Goal: Transaction & Acquisition: Purchase product/service

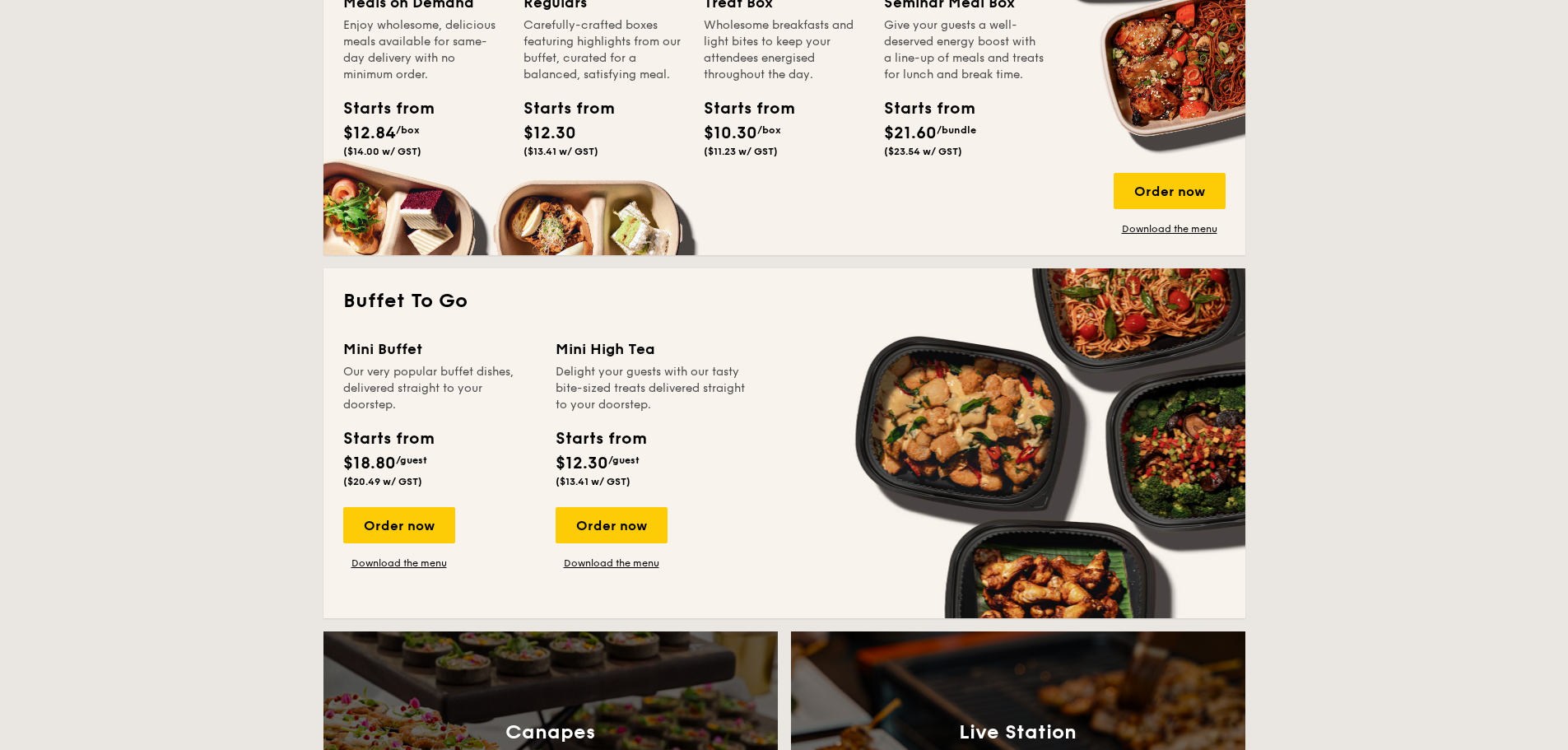
scroll to position [1317, 0]
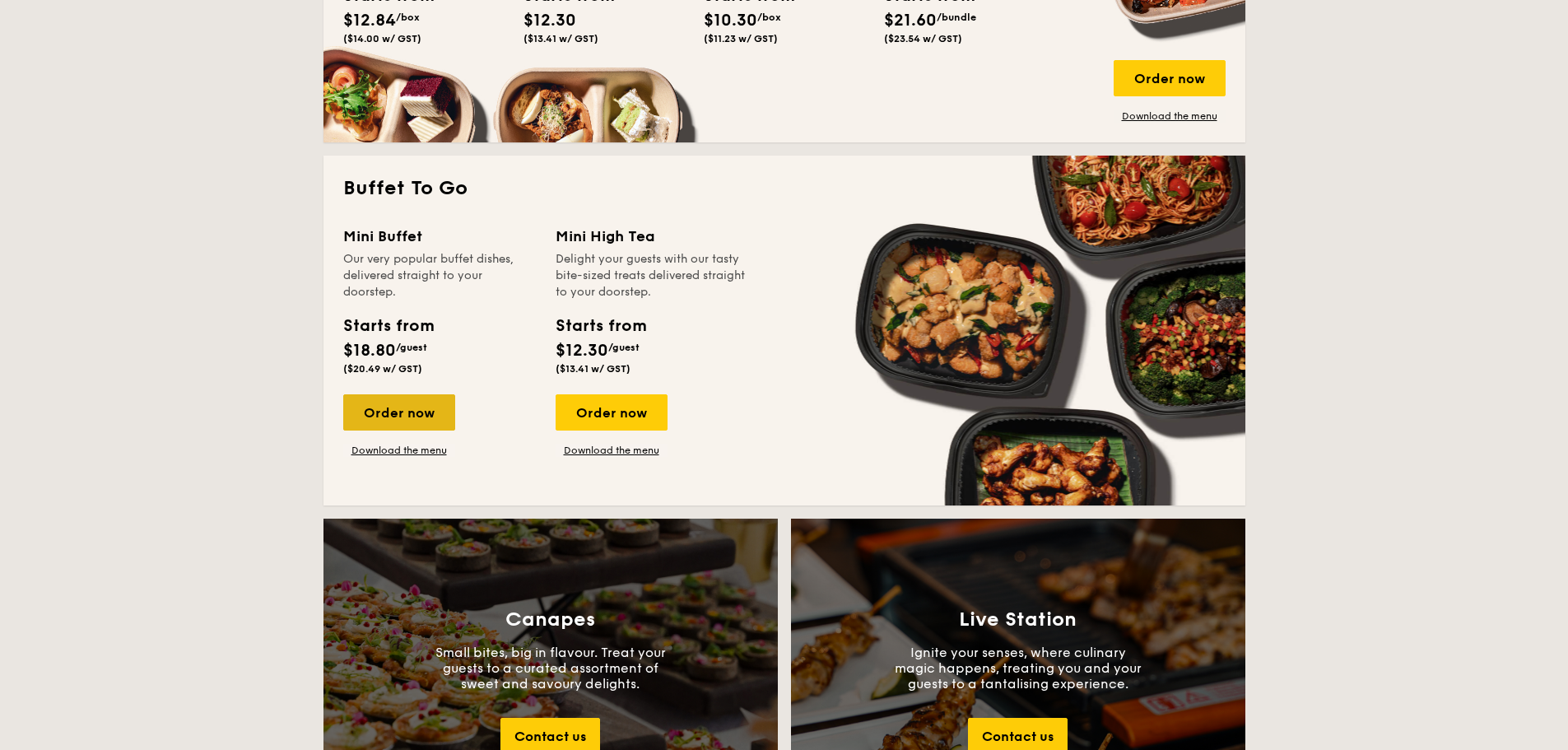
click at [415, 412] on div "Order now" at bounding box center [399, 412] width 112 height 36
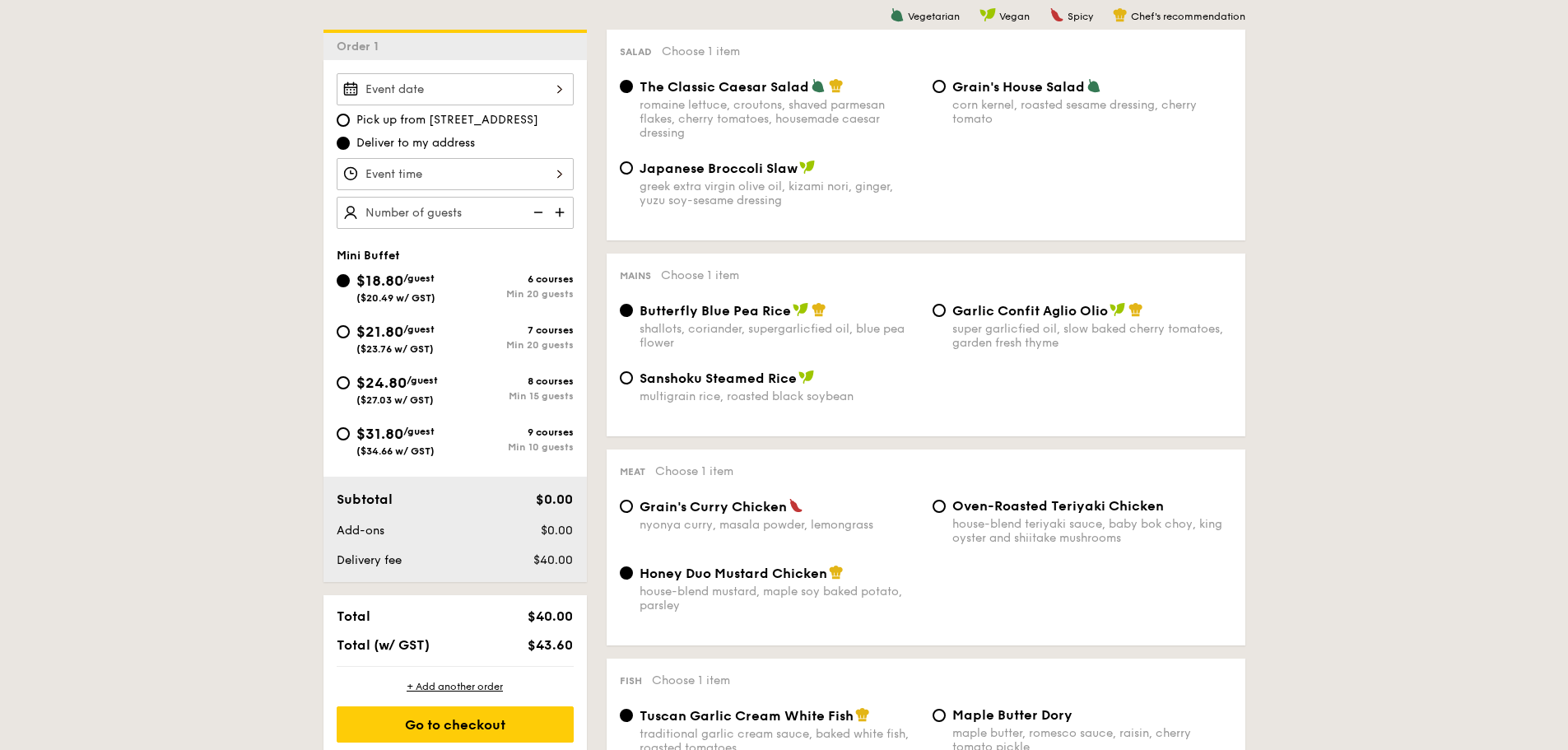
scroll to position [494, 0]
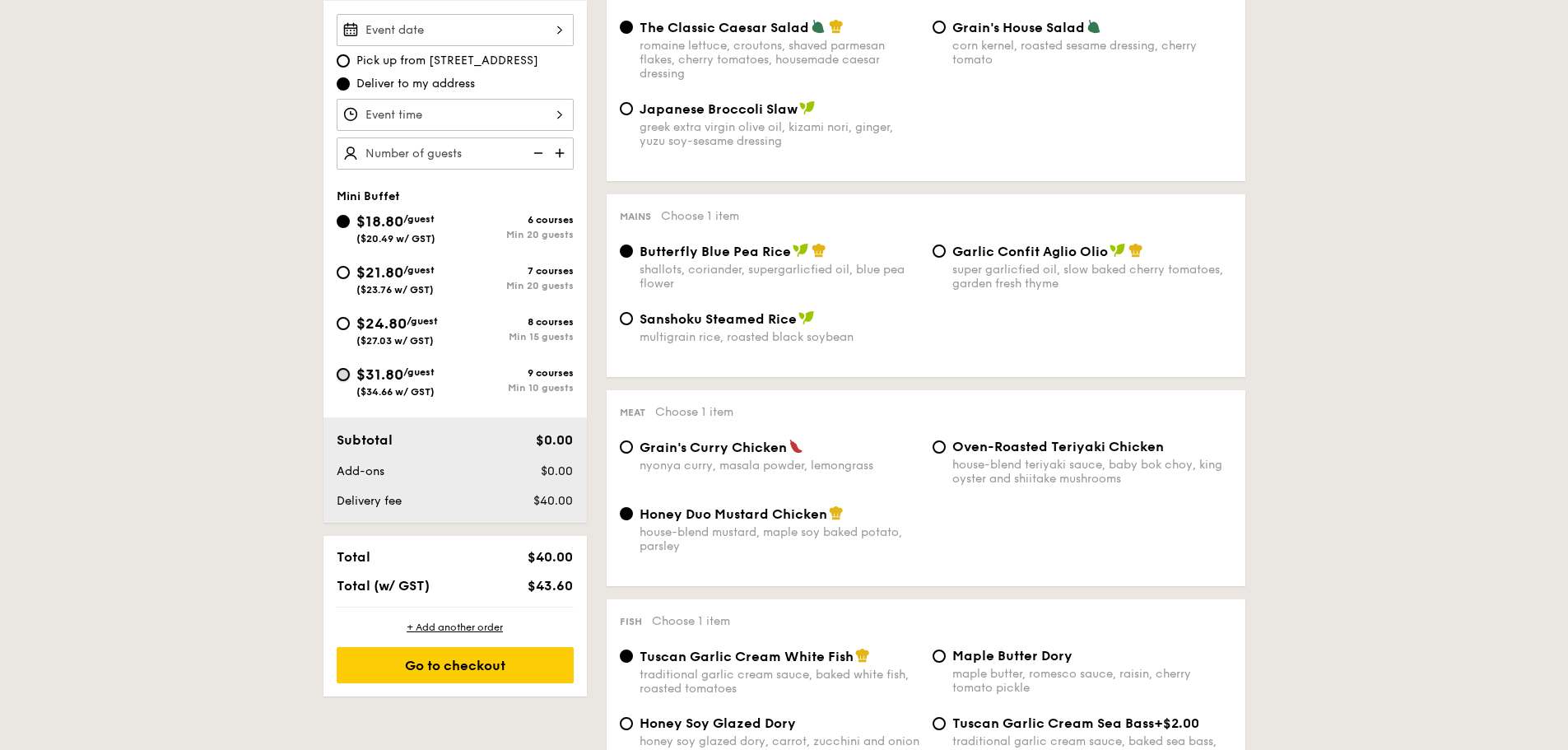
click at [347, 379] on input "$31.80 /guest ($34.66 w/ GST) 9 courses Min 10 guests" at bounding box center [343, 375] width 13 height 13
radio input "true"
radio input "false"
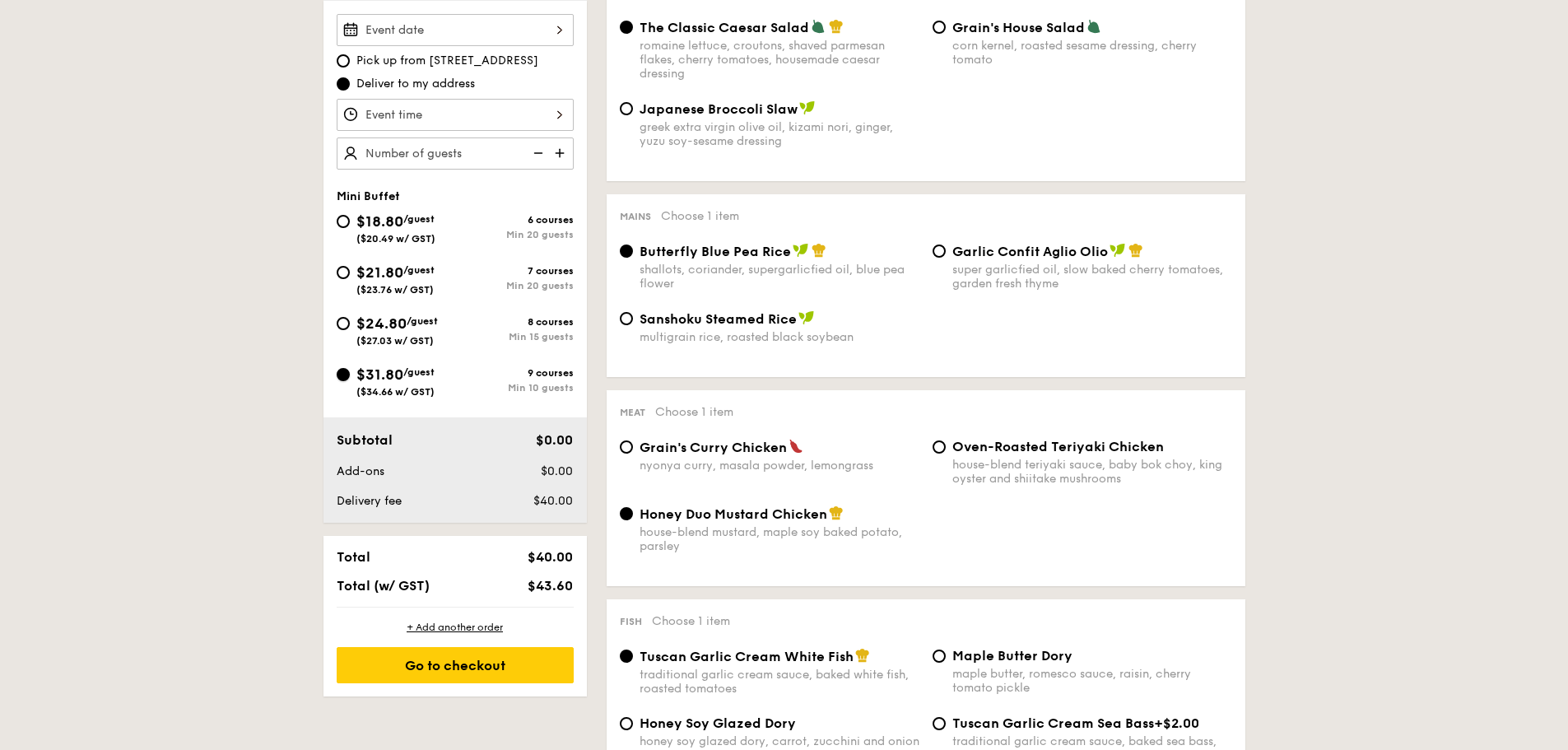
radio input "true"
